Goal: Navigation & Orientation: Find specific page/section

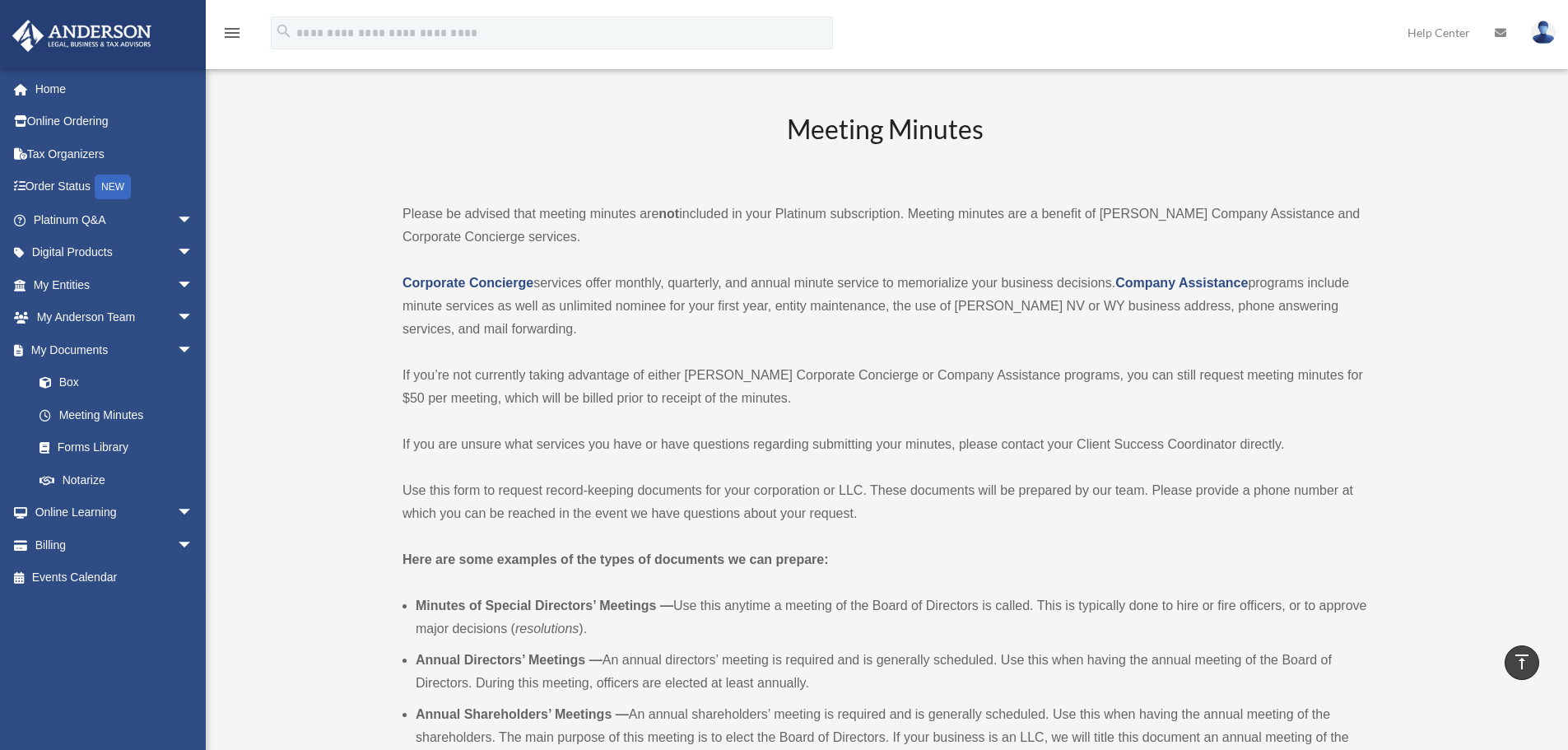
scroll to position [1316, 0]
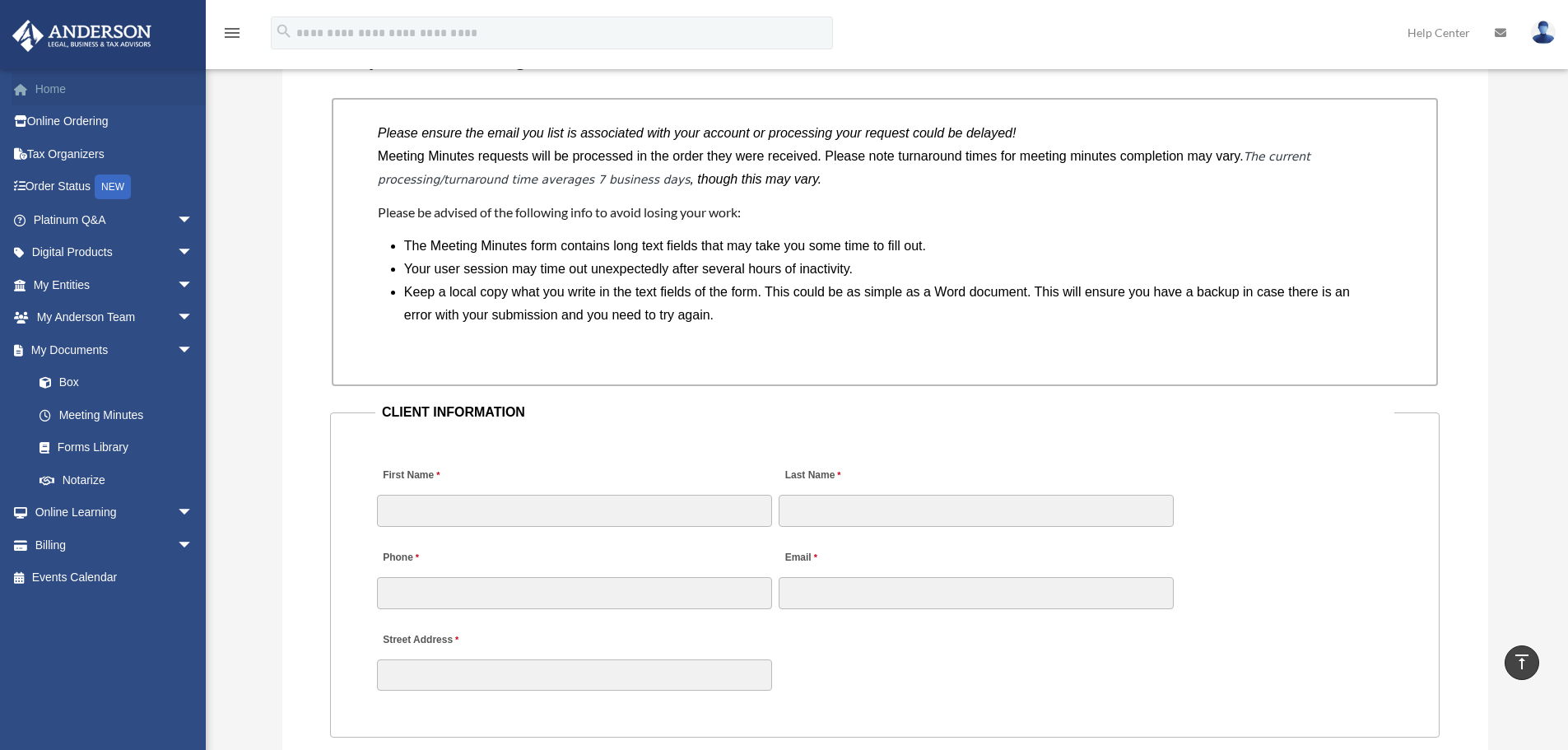
click at [72, 90] on link "Home" at bounding box center [114, 88] width 206 height 32
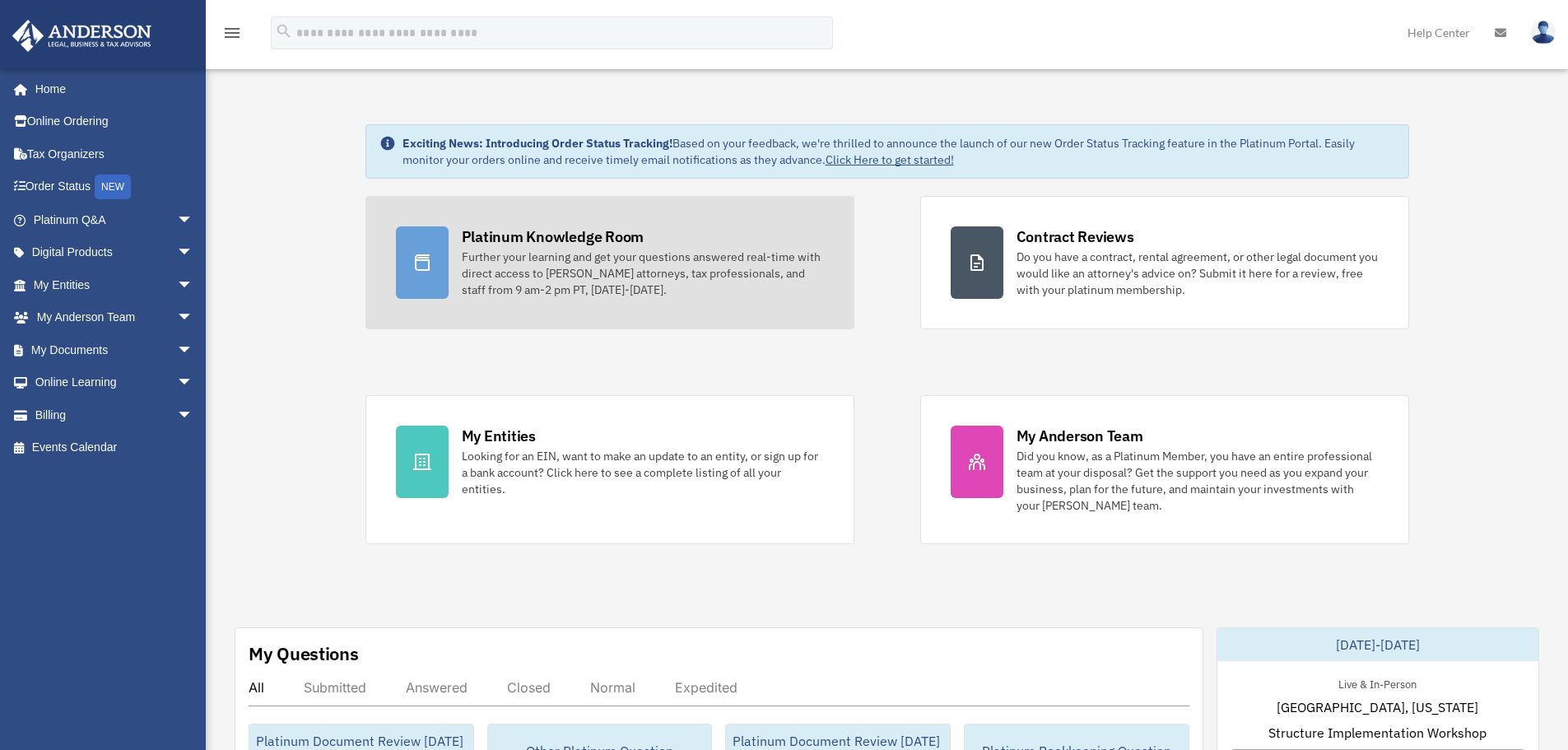
click at [436, 263] on div at bounding box center [423, 263] width 53 height 72
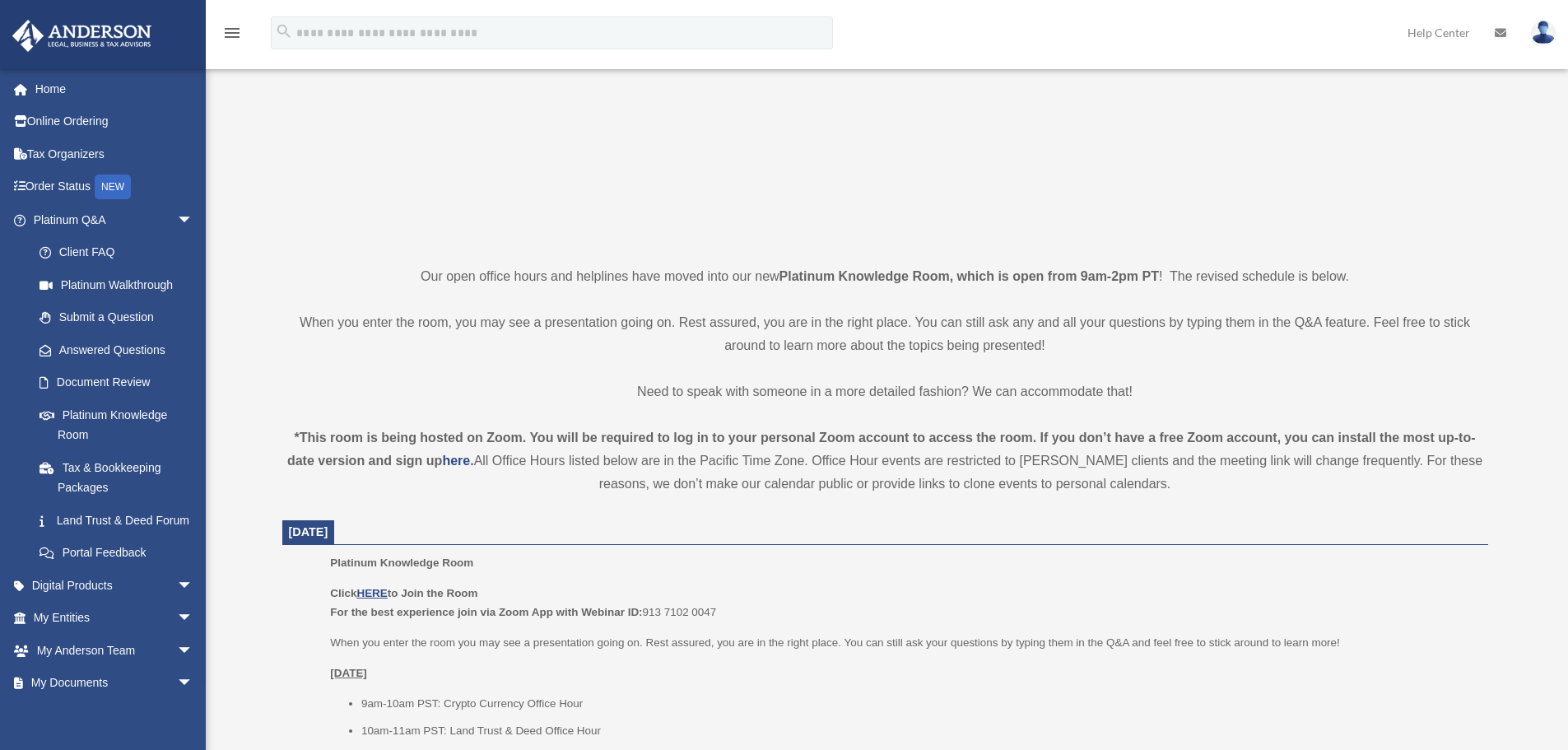
scroll to position [247, 0]
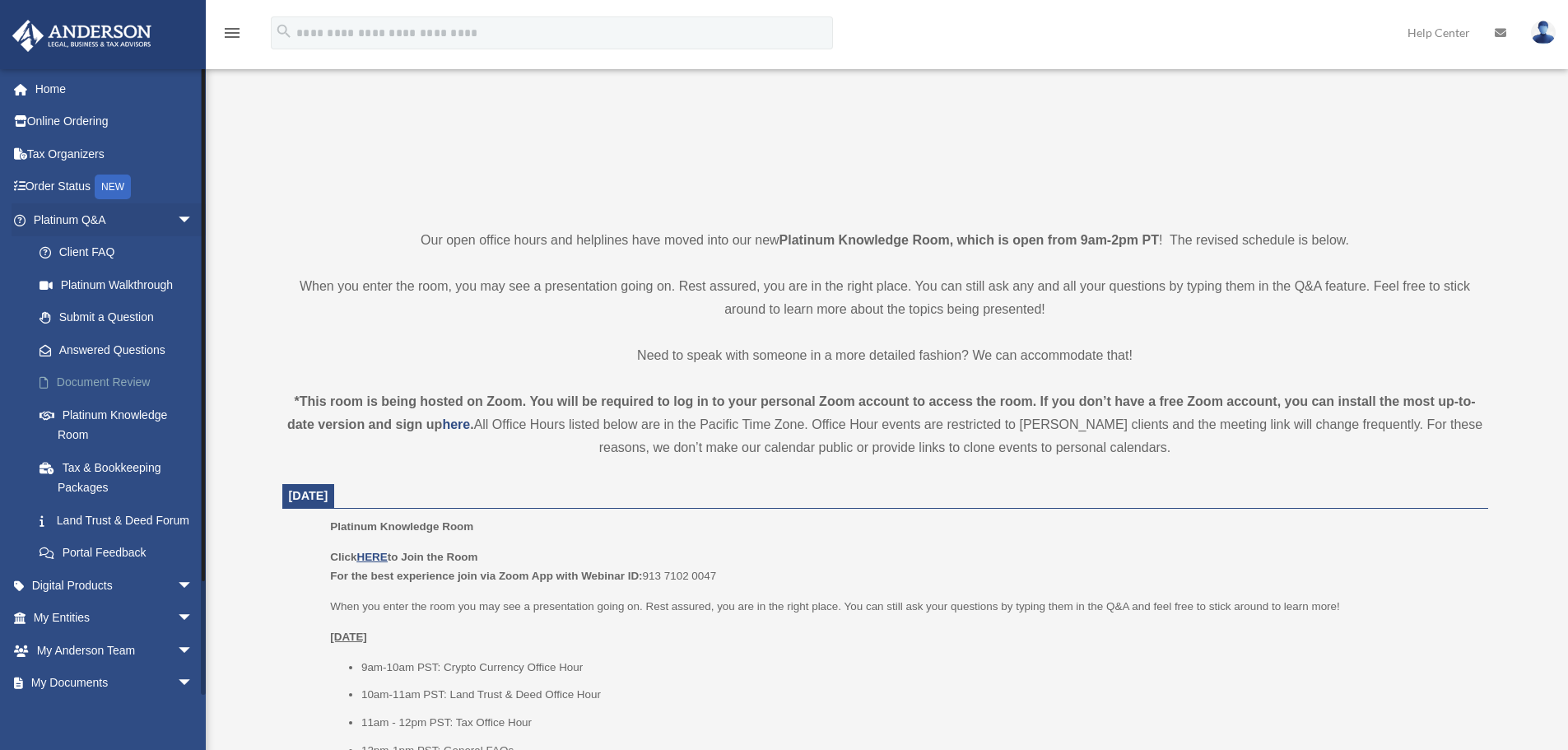
click at [93, 377] on link "Document Review" at bounding box center [120, 382] width 195 height 32
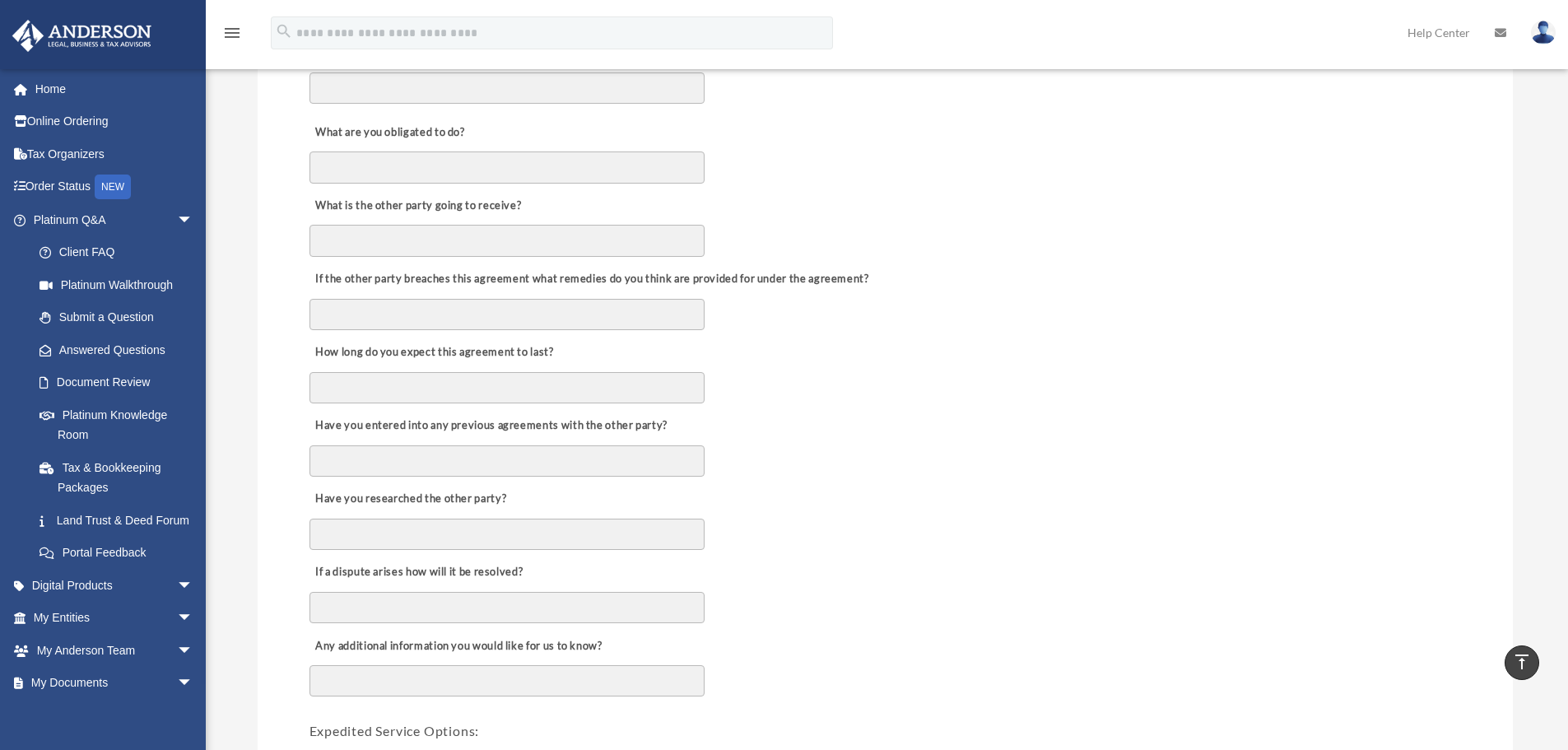
scroll to position [576, 0]
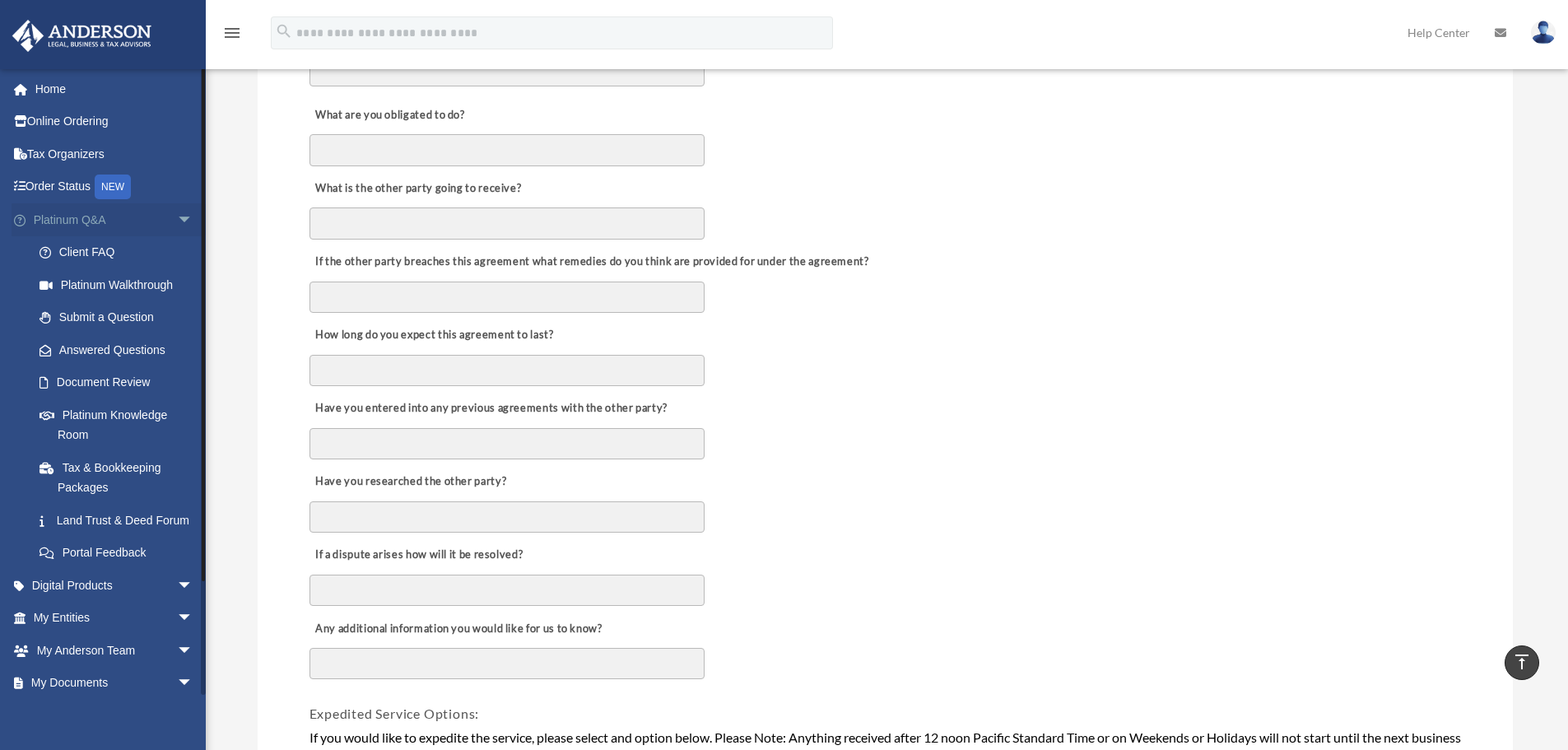
click at [177, 220] on span "arrow_drop_down" at bounding box center [192, 220] width 33 height 33
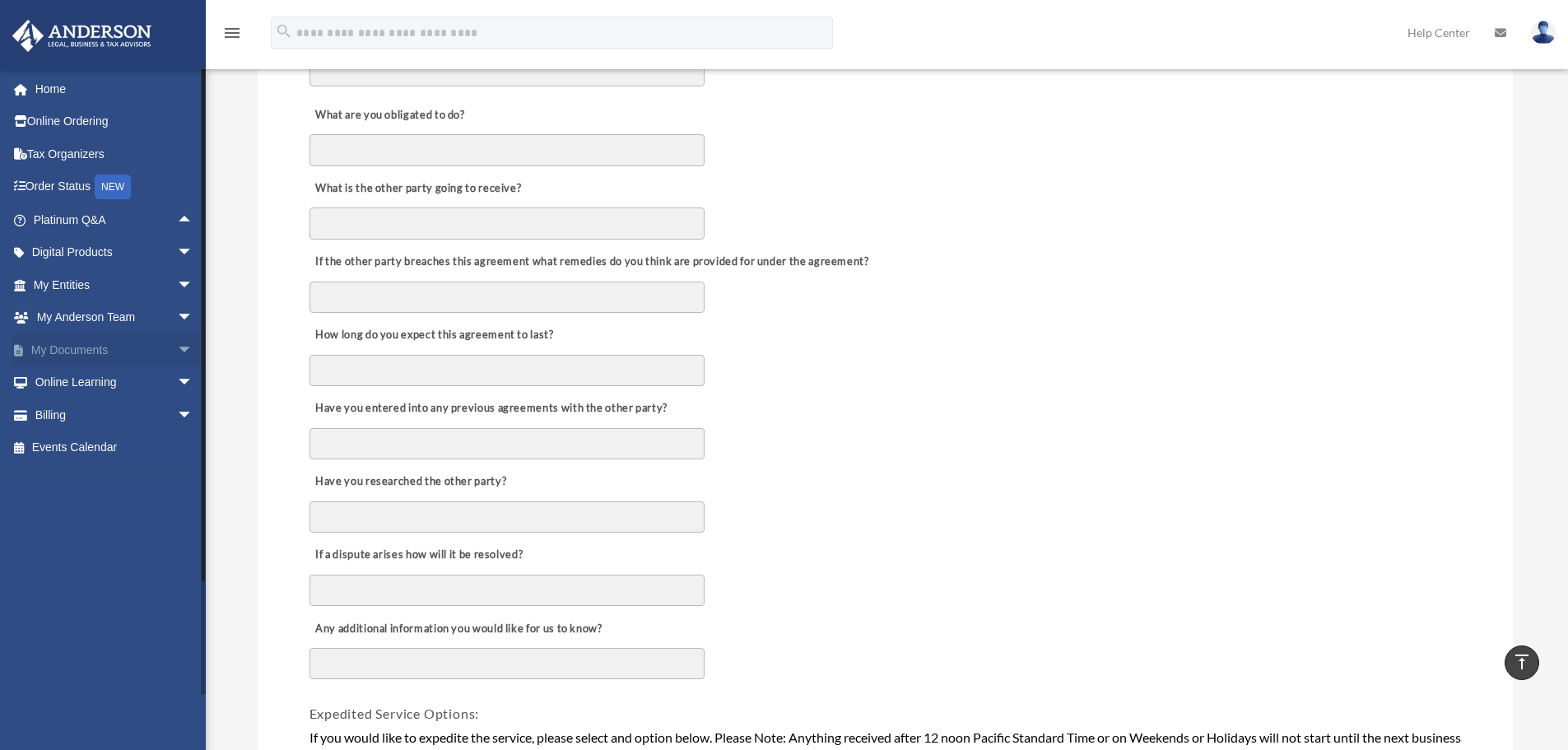
click at [177, 348] on span "arrow_drop_down" at bounding box center [192, 350] width 33 height 33
click at [177, 350] on span "arrow_drop_up" at bounding box center [192, 350] width 33 height 33
click at [177, 319] on span "arrow_drop_down" at bounding box center [192, 318] width 33 height 33
click at [177, 320] on span "arrow_drop_up" at bounding box center [192, 318] width 33 height 33
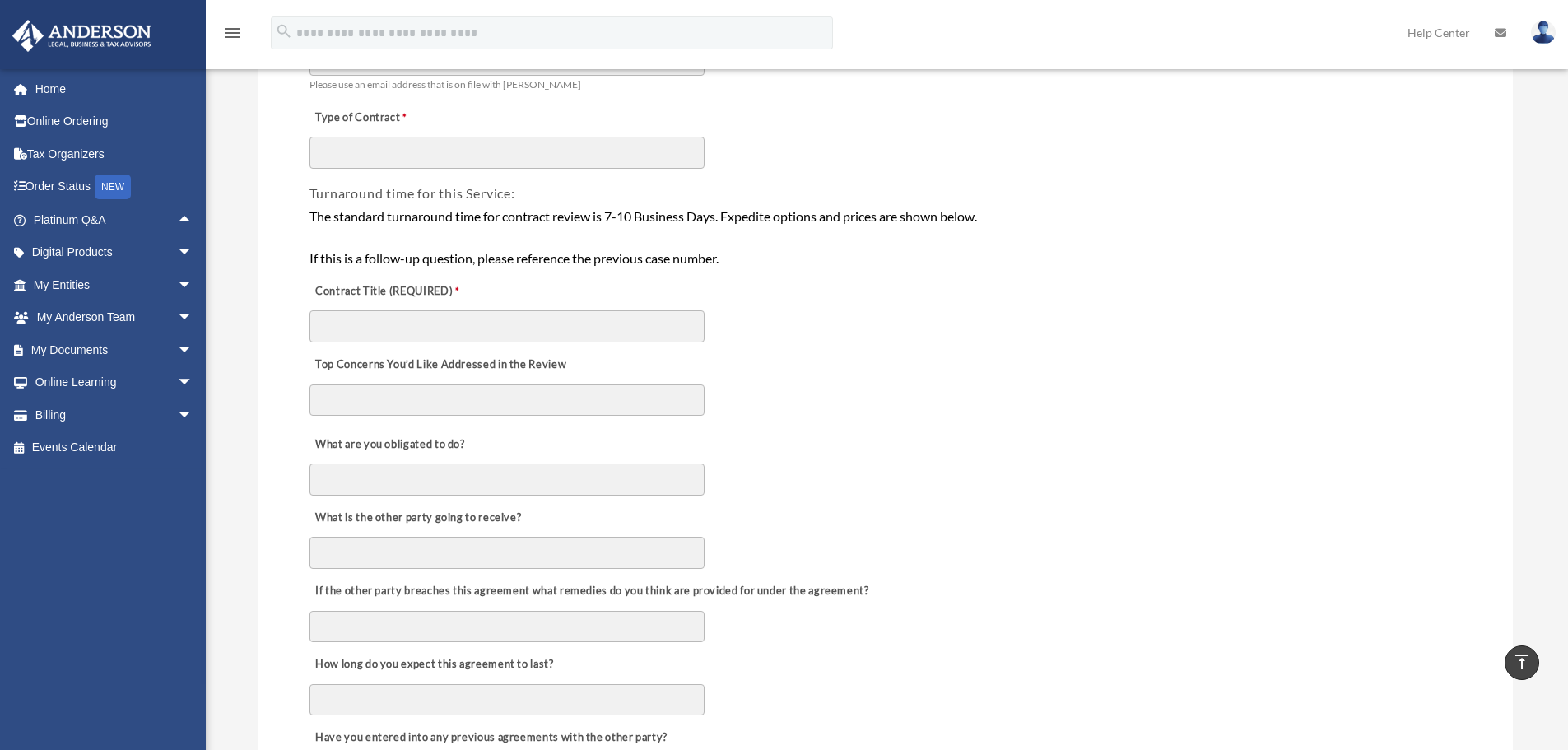
scroll to position [0, 0]
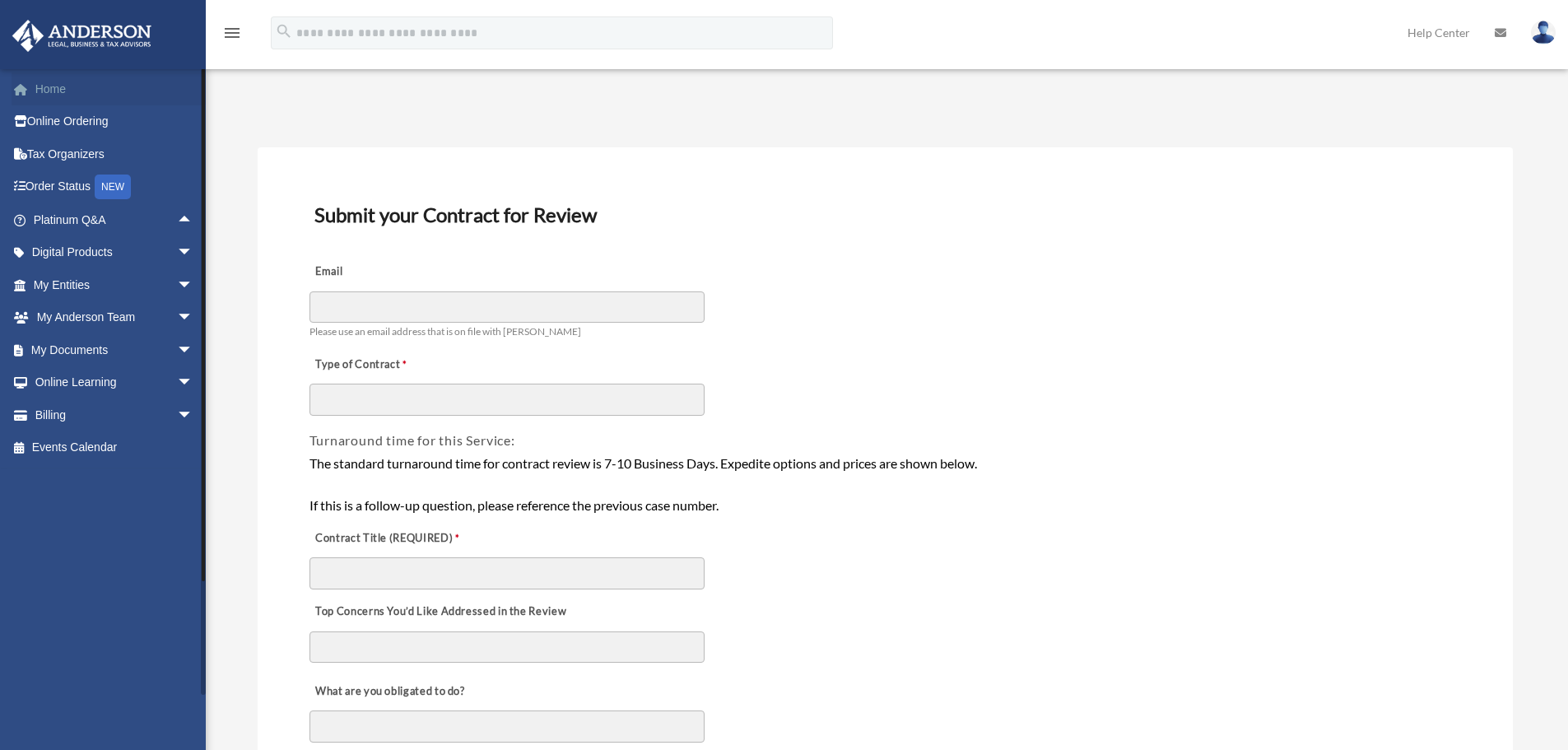
click at [48, 94] on link "Home" at bounding box center [114, 88] width 206 height 32
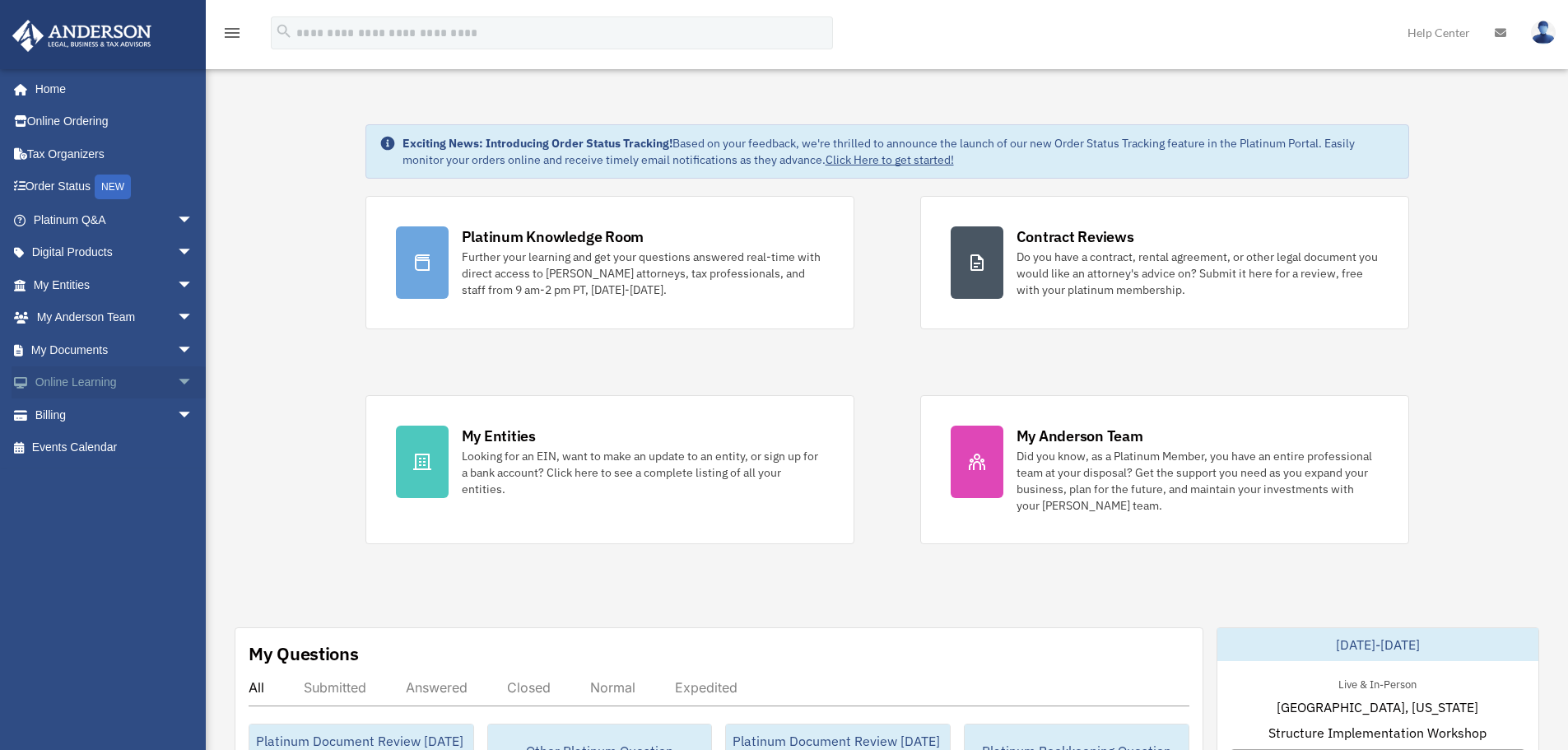
click at [177, 386] on span "arrow_drop_down" at bounding box center [192, 383] width 33 height 33
click at [179, 379] on span "arrow_drop_up" at bounding box center [192, 383] width 33 height 33
click at [177, 340] on span "arrow_drop_down" at bounding box center [192, 350] width 33 height 33
click at [86, 415] on link "Meeting Minutes" at bounding box center [120, 414] width 195 height 32
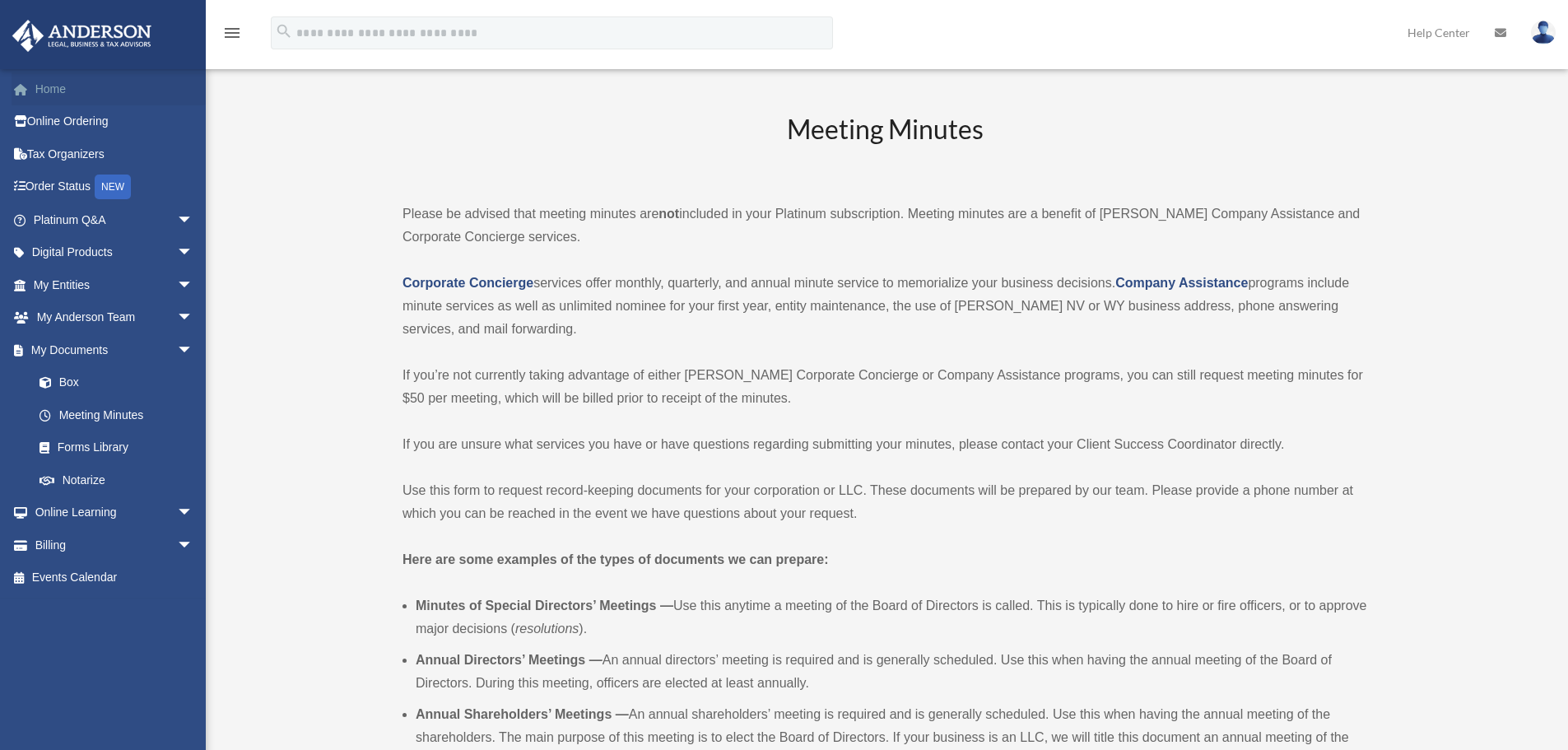
click at [57, 90] on link "Home" at bounding box center [114, 88] width 206 height 32
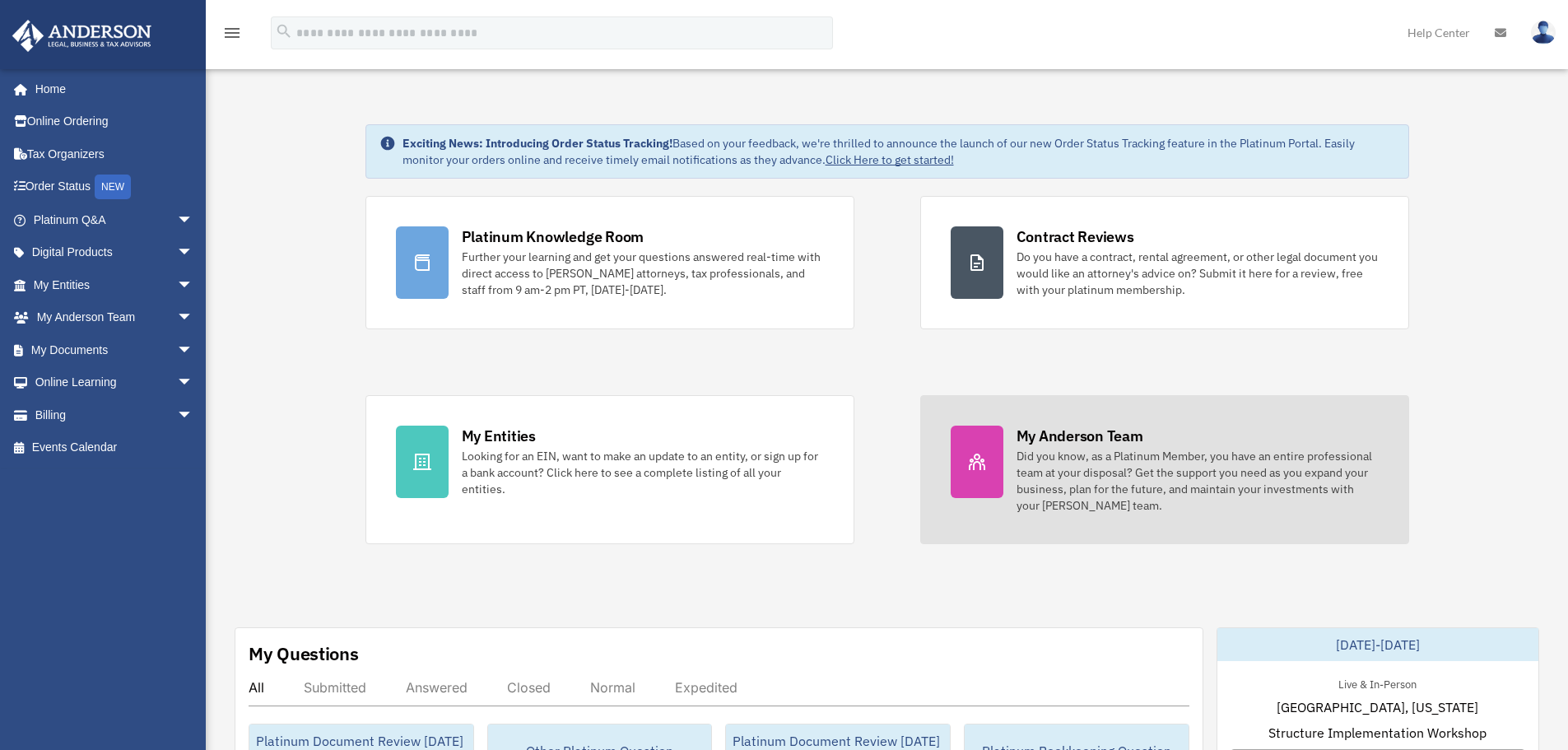
click at [1043, 451] on div "Did you know, as a Platinum Member, you have an entire professional team at you…" at bounding box center [1197, 480] width 362 height 66
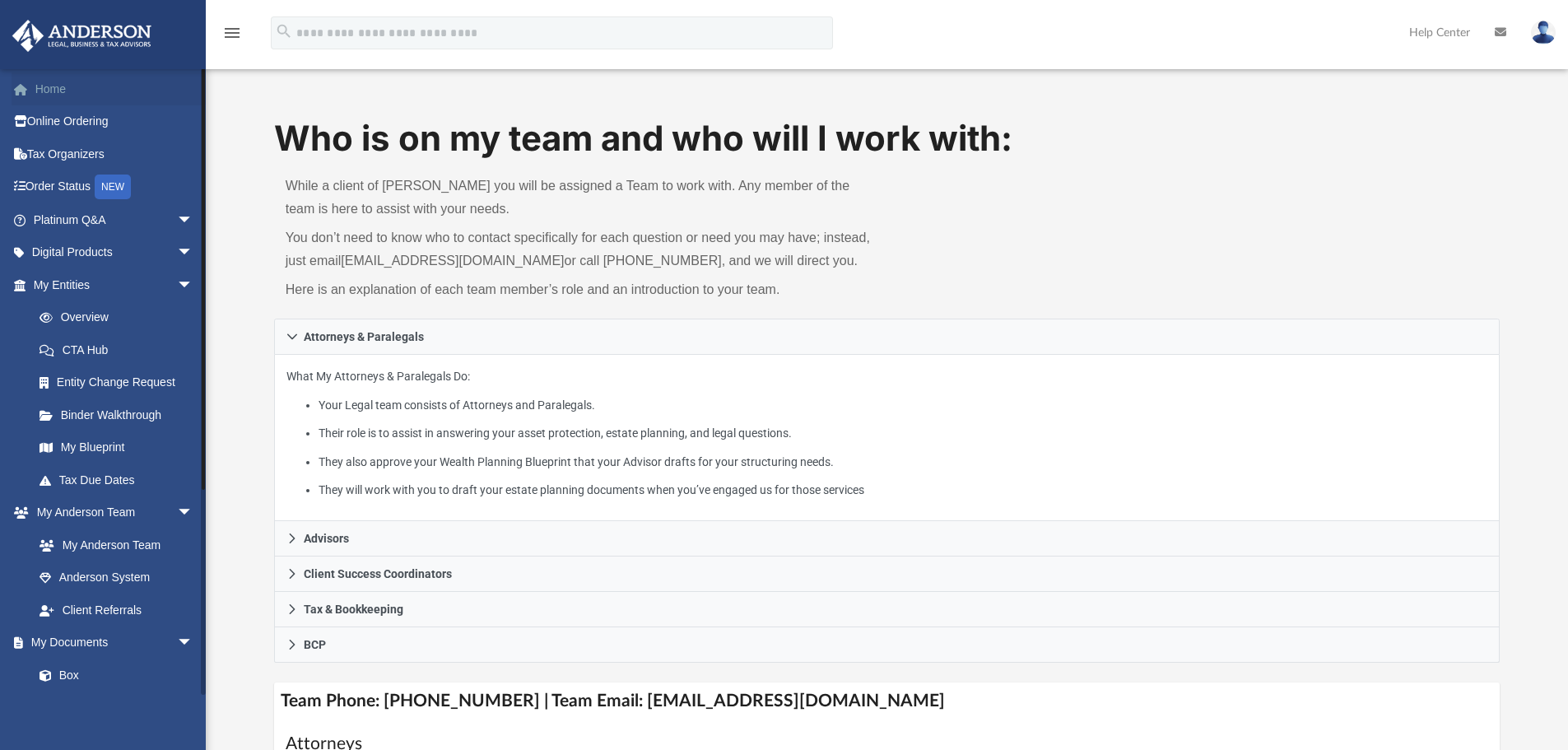
click at [73, 93] on link "Home" at bounding box center [114, 88] width 206 height 32
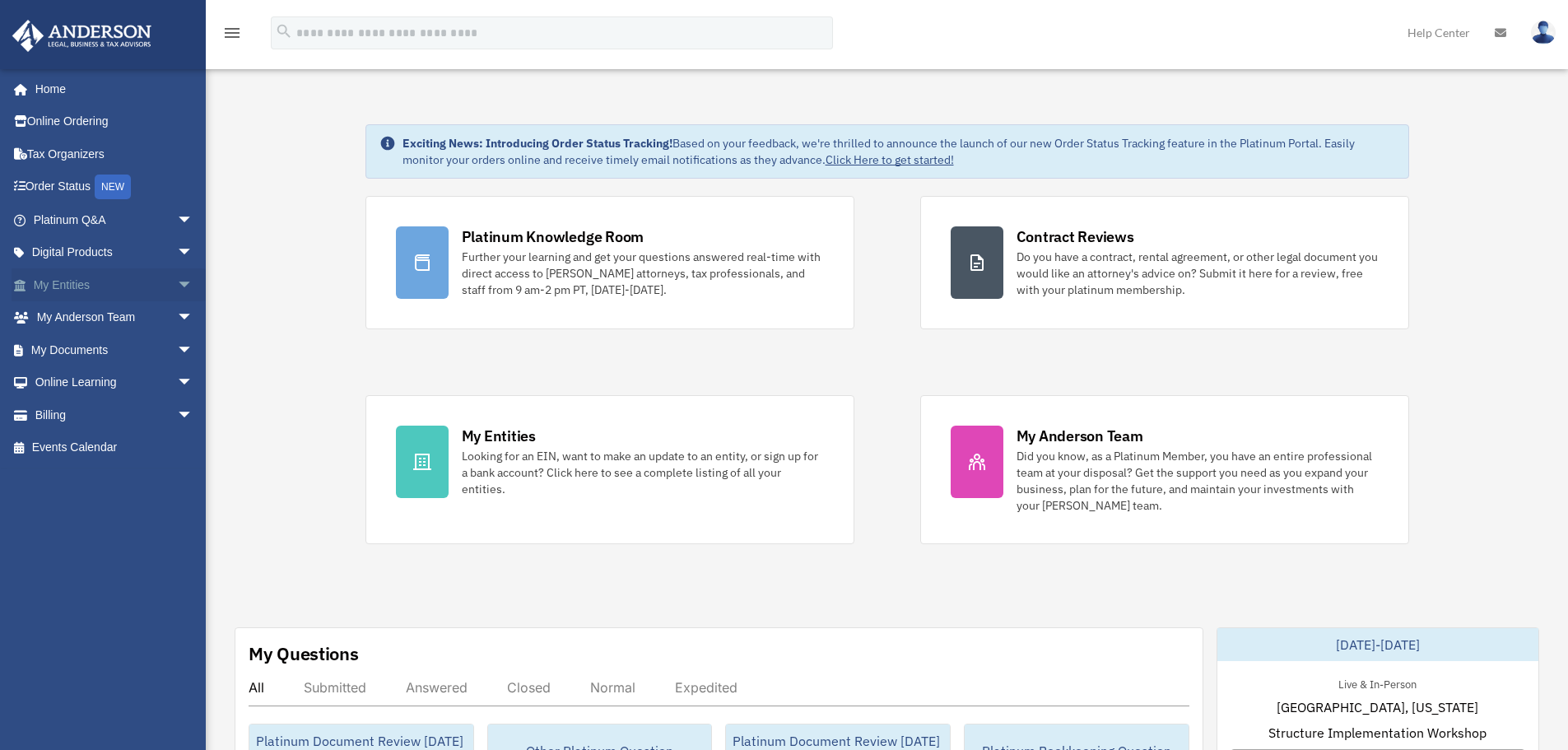
click at [177, 281] on span "arrow_drop_down" at bounding box center [192, 285] width 33 height 33
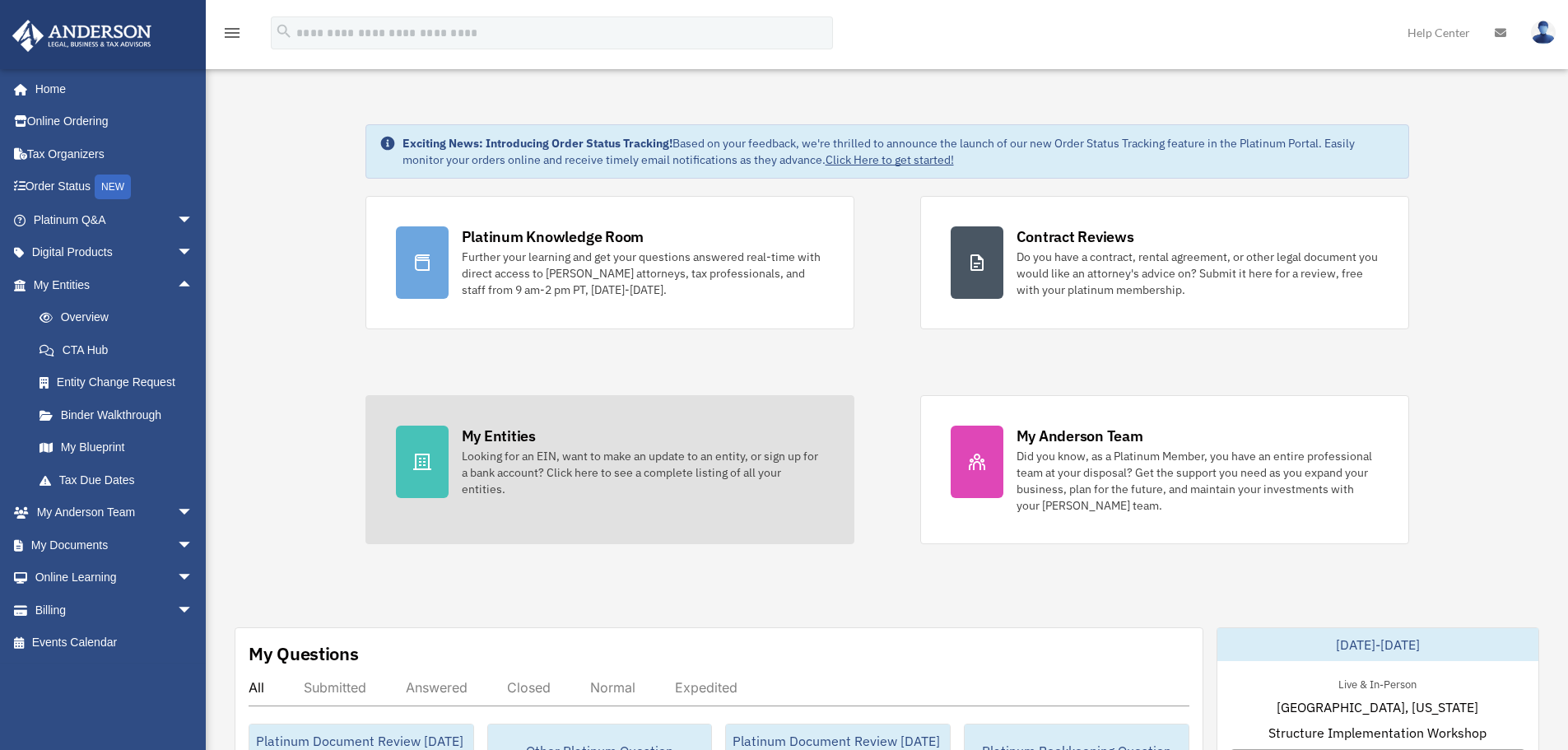
click at [603, 477] on div "Looking for an EIN, want to make an update to an entity, or sign up for a bank …" at bounding box center [643, 472] width 362 height 49
